Goal: Transaction & Acquisition: Download file/media

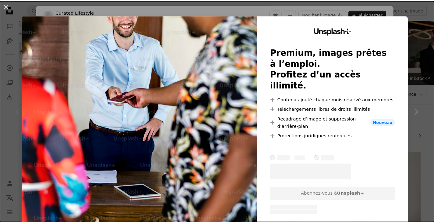
scroll to position [61, 0]
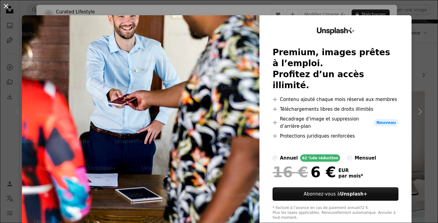
click at [8, 7] on button "An X shape" at bounding box center [5, 5] width 7 height 7
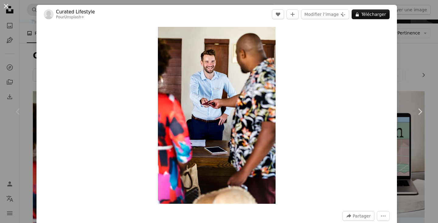
click at [5, 6] on button "An X shape" at bounding box center [5, 5] width 7 height 7
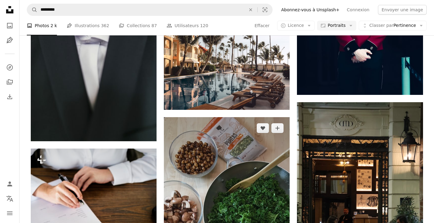
scroll to position [274, 0]
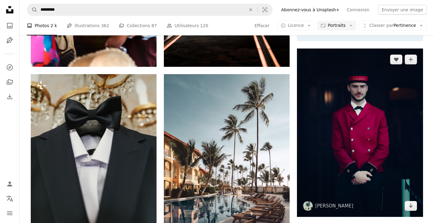
click at [374, 115] on img at bounding box center [360, 132] width 126 height 168
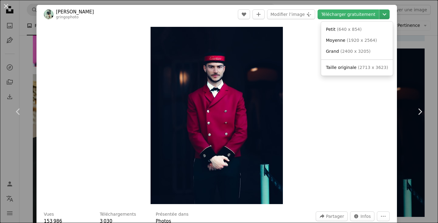
click at [381, 13] on icon "Chevron down" at bounding box center [385, 14] width 10 height 7
click at [349, 65] on span "Taille originale" at bounding box center [341, 67] width 31 height 5
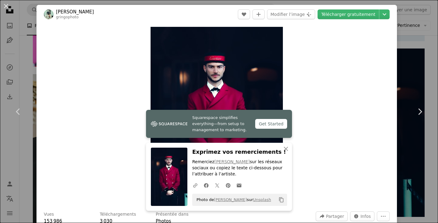
click at [6, 5] on button "An X shape" at bounding box center [5, 5] width 7 height 7
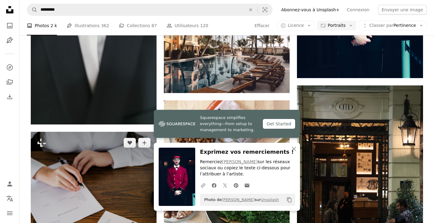
scroll to position [518, 0]
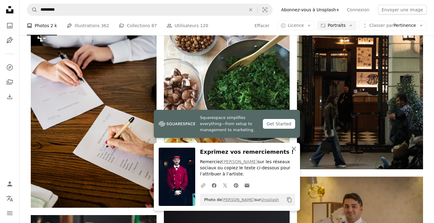
drag, startPoint x: 295, startPoint y: 146, endPoint x: 298, endPoint y: 143, distance: 3.9
click at [295, 146] on icon "An X shape" at bounding box center [293, 148] width 7 height 7
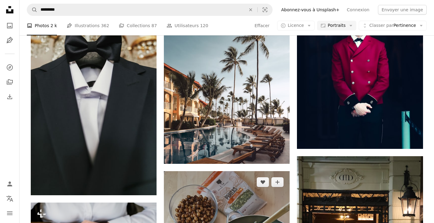
scroll to position [190, 0]
